Goal: Check status: Check status

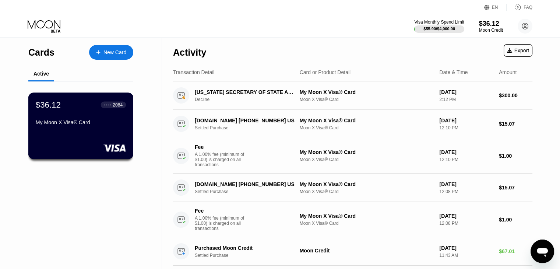
click at [86, 121] on div "My Moon X Visa® Card" at bounding box center [81, 122] width 90 height 6
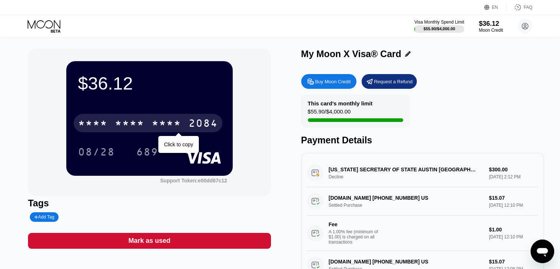
click at [193, 122] on div "2084" at bounding box center [202, 124] width 29 height 12
click at [167, 126] on div "2609" at bounding box center [166, 124] width 29 height 12
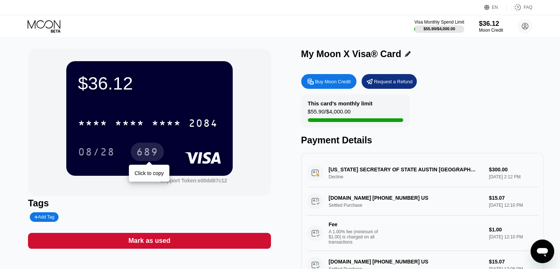
click at [150, 150] on div "689" at bounding box center [147, 153] width 22 height 12
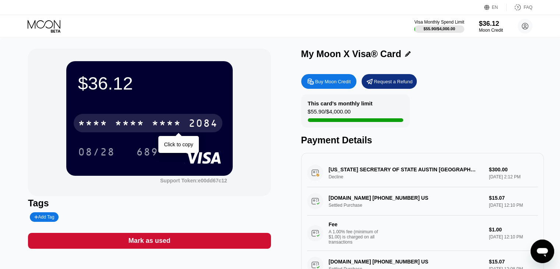
click at [158, 123] on div "* * * *" at bounding box center [166, 124] width 29 height 12
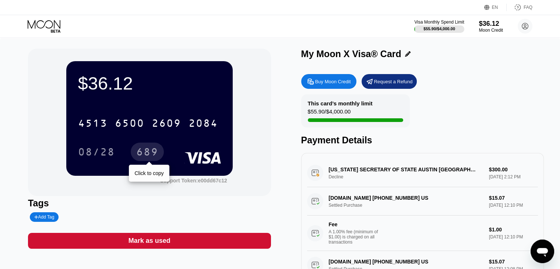
click at [152, 151] on div "689" at bounding box center [147, 153] width 22 height 12
